Goal: Communication & Community: Answer question/provide support

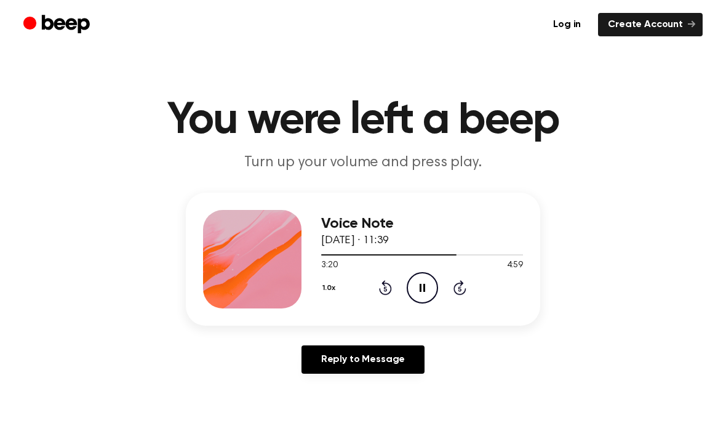
click at [412, 282] on icon "Pause Audio" at bounding box center [422, 287] width 31 height 31
click at [420, 294] on icon "Play Audio" at bounding box center [422, 287] width 31 height 31
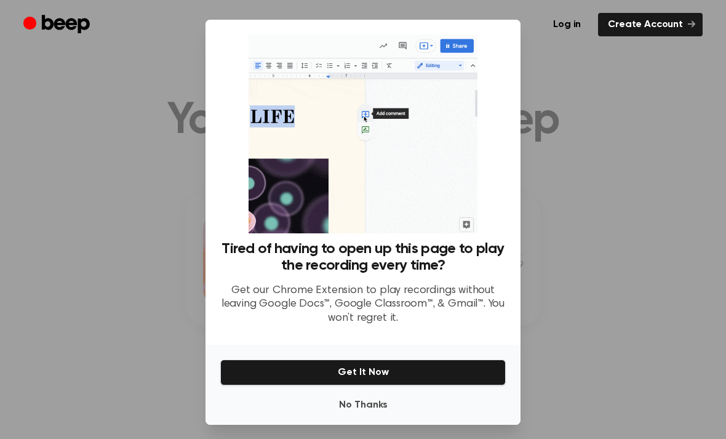
click at [557, 71] on div at bounding box center [363, 219] width 726 height 439
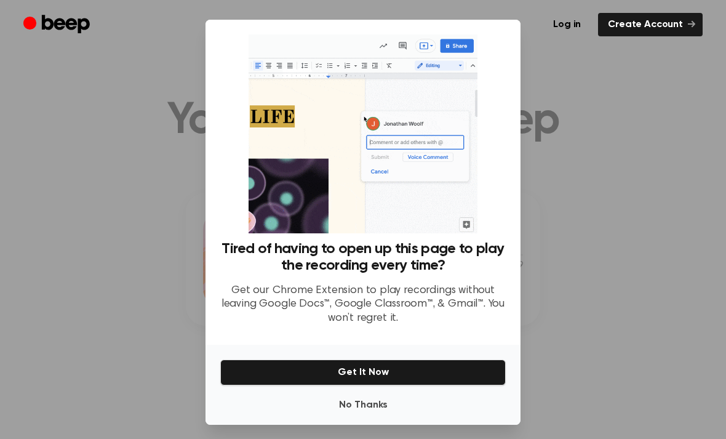
click at [380, 417] on button "No Thanks" at bounding box center [362, 405] width 285 height 25
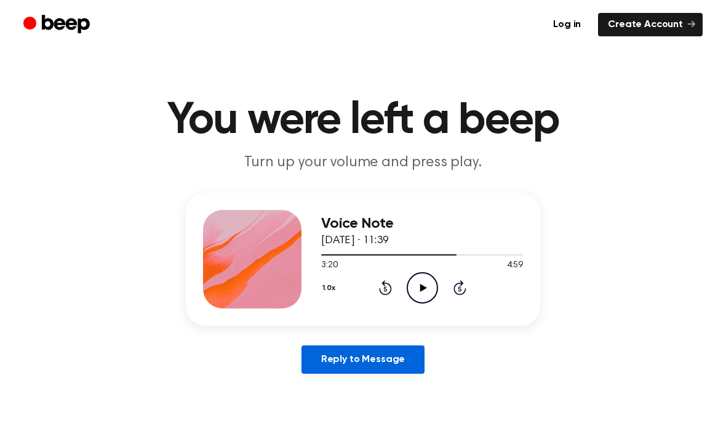
click at [369, 367] on link "Reply to Message" at bounding box center [362, 359] width 123 height 28
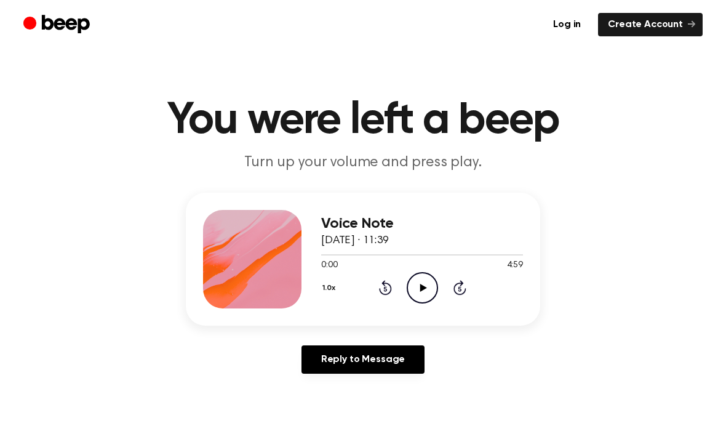
click at [423, 282] on icon "Play Audio" at bounding box center [422, 287] width 31 height 31
click at [430, 284] on icon "Pause Audio" at bounding box center [422, 287] width 31 height 31
click at [424, 282] on icon "Play Audio" at bounding box center [422, 287] width 31 height 31
click at [428, 284] on icon "Pause Audio" at bounding box center [422, 287] width 31 height 31
